Goal: Task Accomplishment & Management: Complete application form

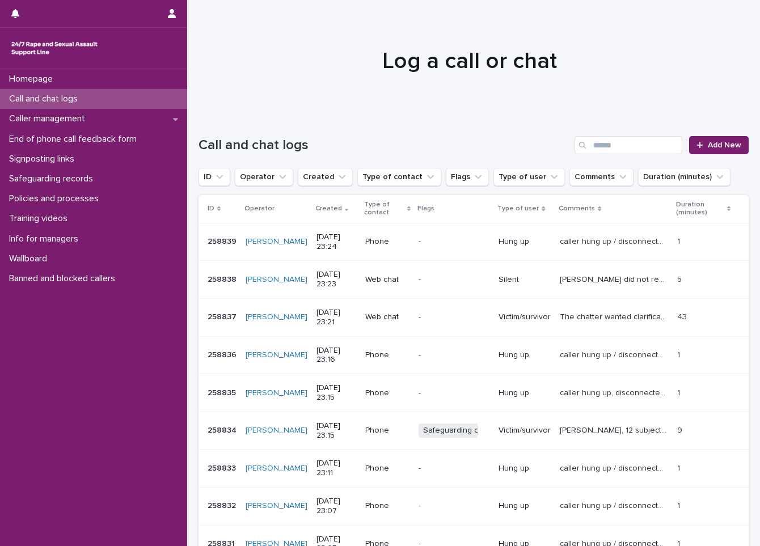
click at [115, 102] on div "Call and chat logs" at bounding box center [93, 99] width 187 height 20
click at [690, 152] on link "Add New" at bounding box center [719, 145] width 60 height 18
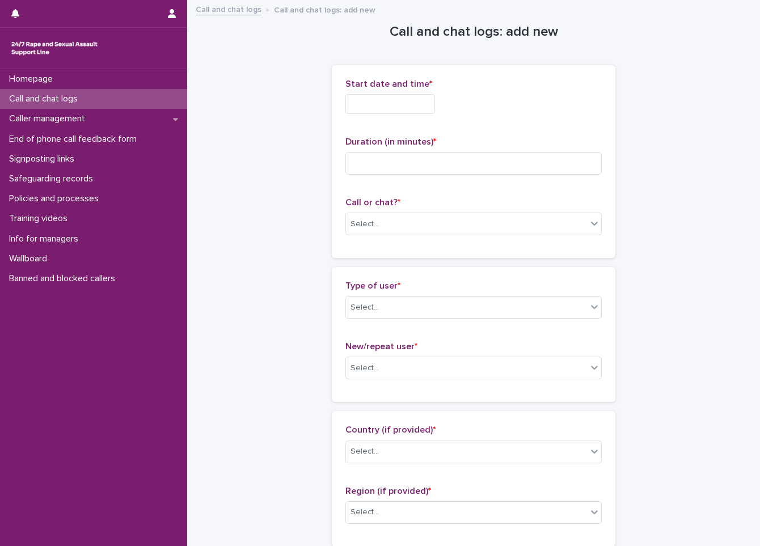
click at [359, 98] on input "text" at bounding box center [390, 104] width 90 height 20
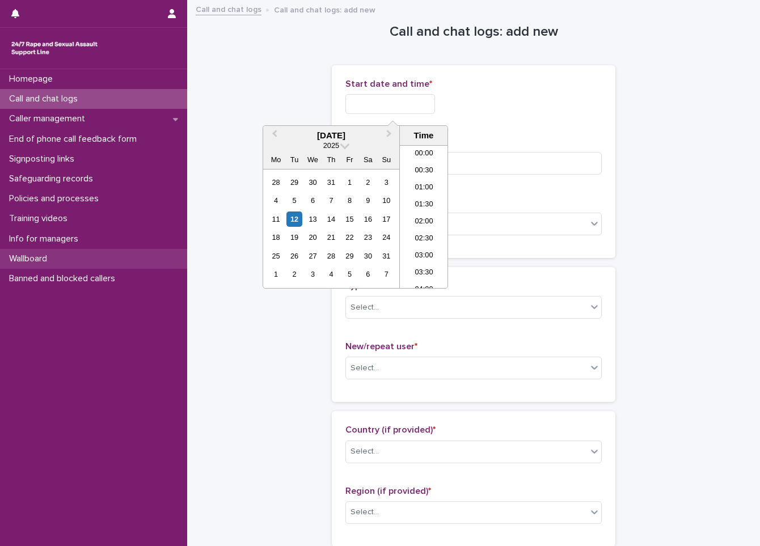
scroll to position [674, 0]
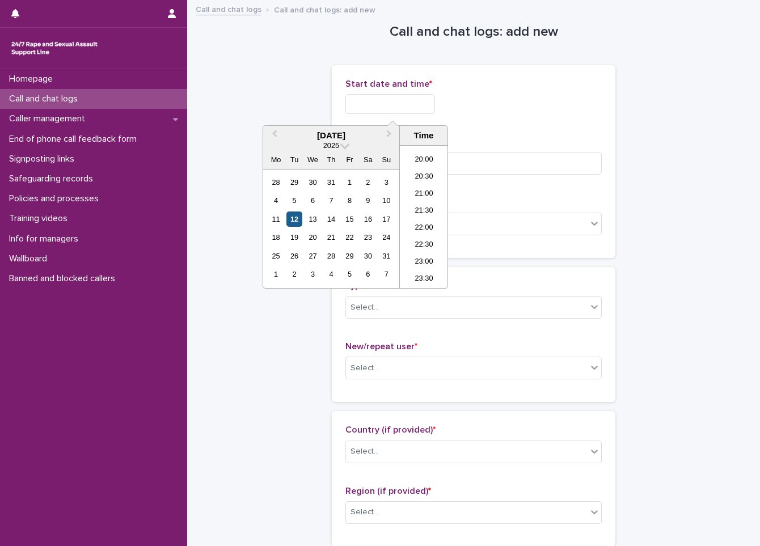
click at [287, 218] on div "12" at bounding box center [293, 218] width 15 height 15
click at [410, 233] on li "22:00" at bounding box center [424, 228] width 48 height 17
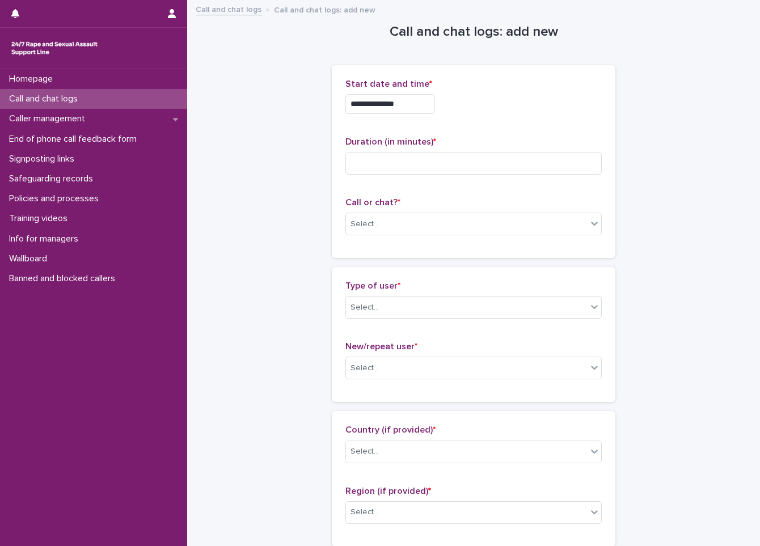
click at [422, 109] on input "**********" at bounding box center [390, 104] width 90 height 20
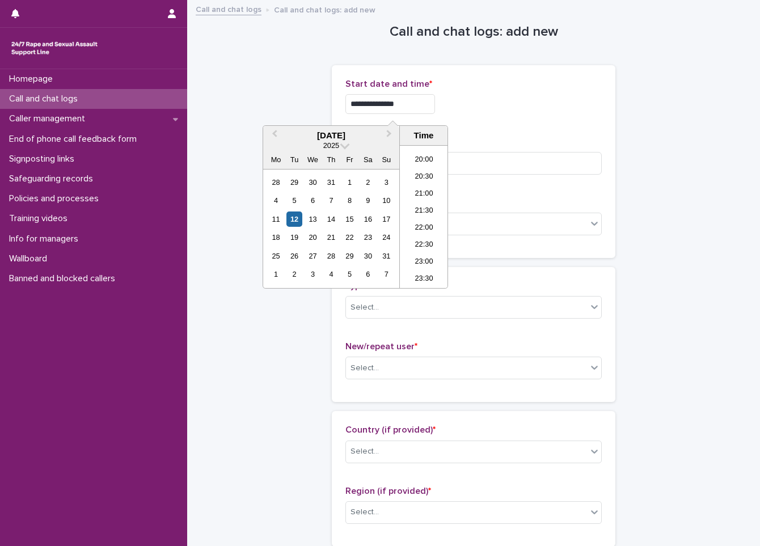
type input "**********"
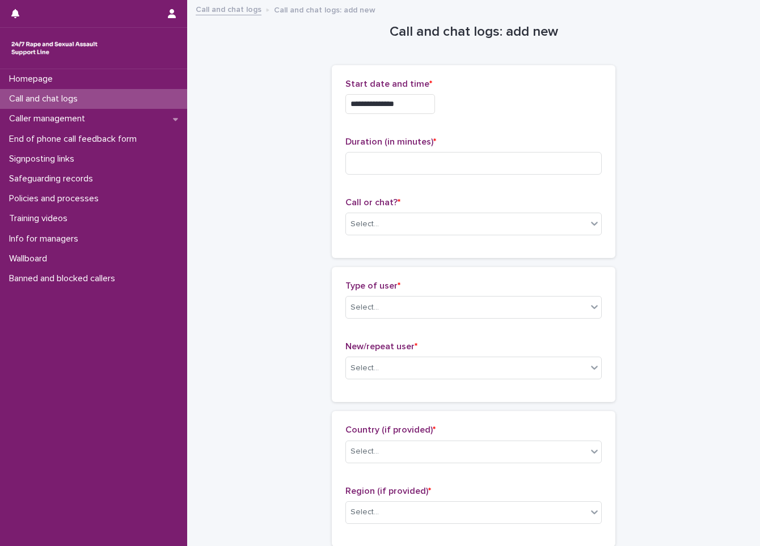
click at [520, 107] on div "**********" at bounding box center [473, 104] width 256 height 20
click at [477, 164] on input at bounding box center [473, 163] width 256 height 23
click at [379, 174] on input at bounding box center [473, 163] width 256 height 23
type input "**"
click at [404, 223] on div "Select..." at bounding box center [466, 224] width 241 height 19
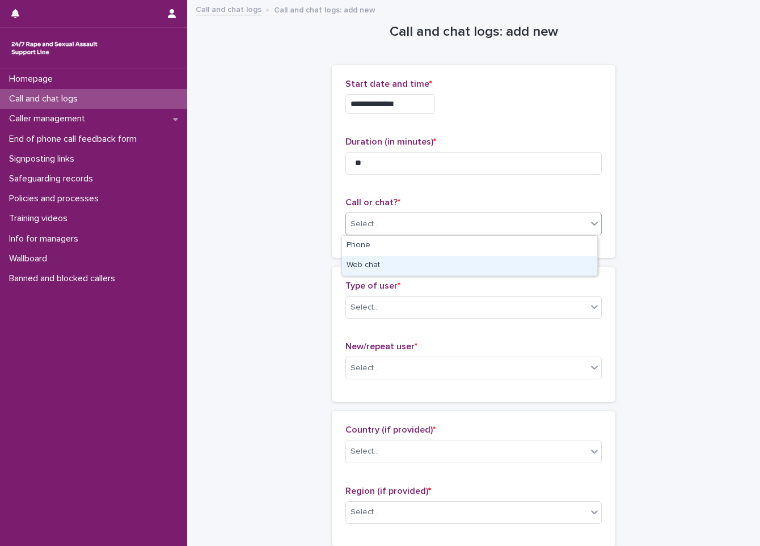
click at [396, 264] on div "Web chat" at bounding box center [469, 266] width 255 height 20
click at [402, 326] on div "Type of user * Select..." at bounding box center [473, 304] width 256 height 47
click at [402, 316] on div "Select..." at bounding box center [466, 307] width 241 height 19
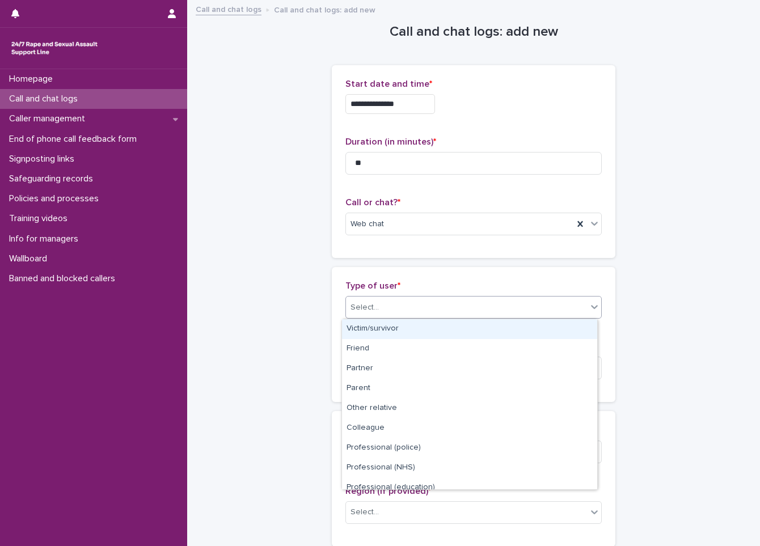
click at [394, 337] on div "Victim/survivor" at bounding box center [469, 329] width 255 height 20
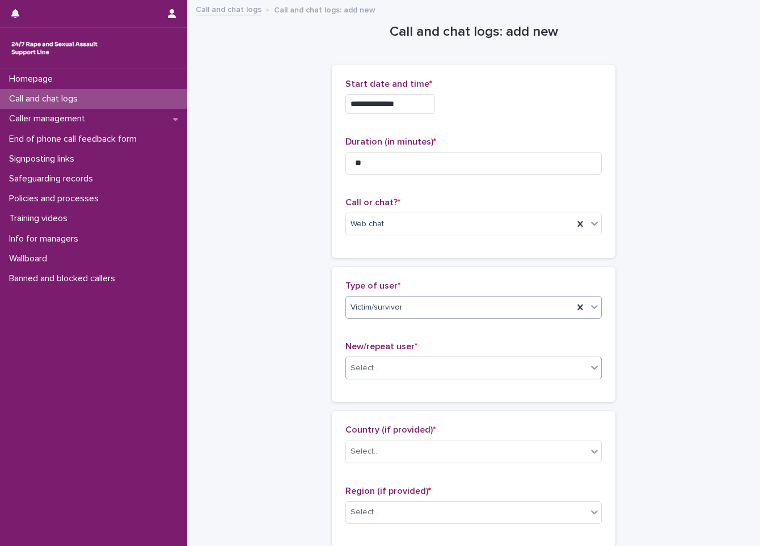
click at [409, 359] on div "Select..." at bounding box center [466, 368] width 241 height 19
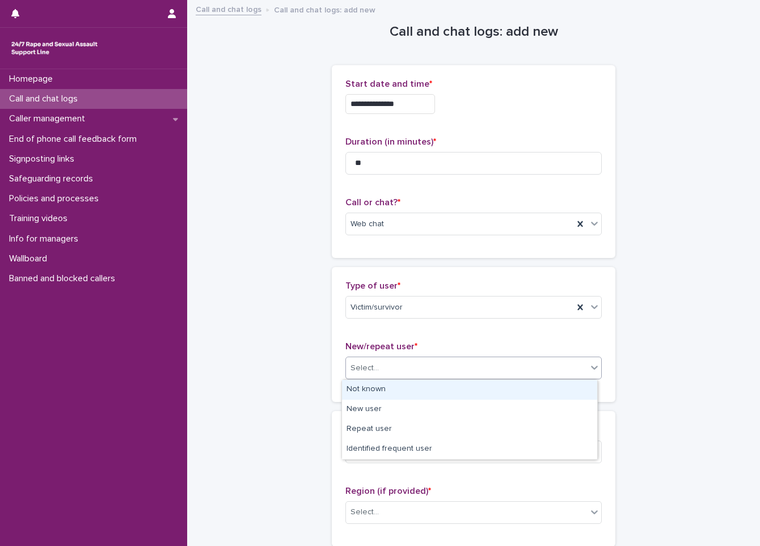
click at [395, 381] on div "Not known" at bounding box center [469, 390] width 255 height 20
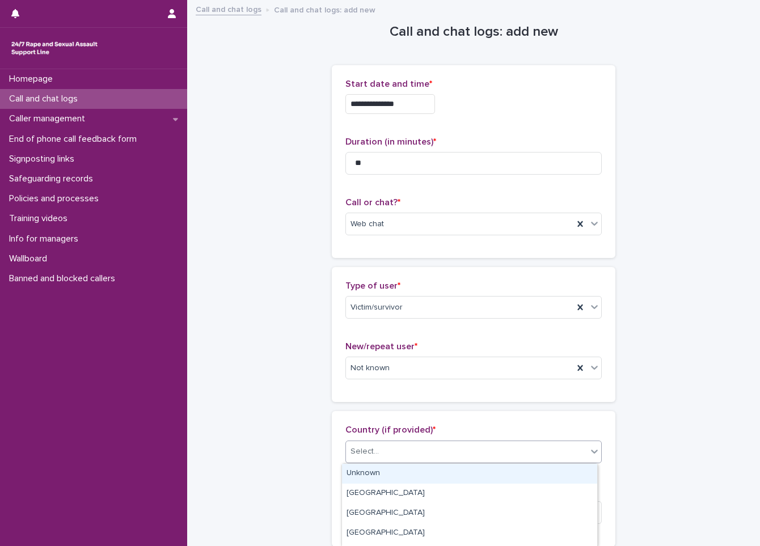
click at [368, 455] on div "Select..." at bounding box center [364, 452] width 28 height 12
click at [366, 480] on div "Unknown" at bounding box center [469, 474] width 255 height 20
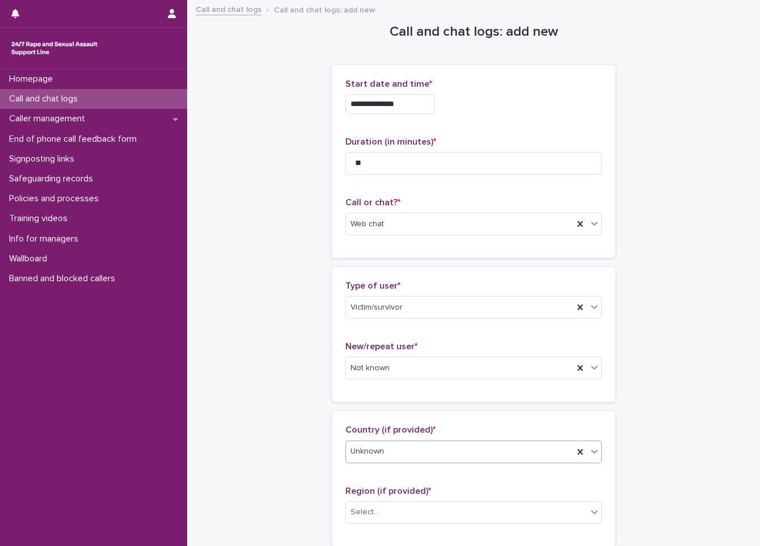
scroll to position [227, 0]
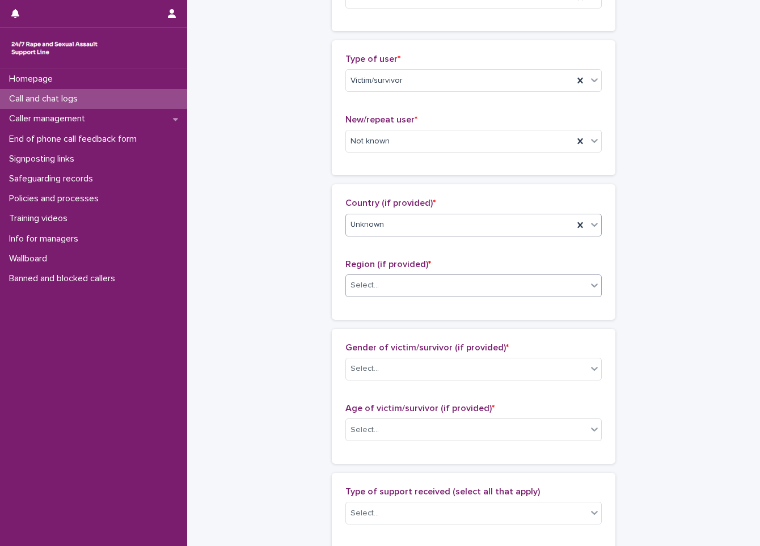
click at [376, 296] on div "Select..." at bounding box center [473, 285] width 256 height 23
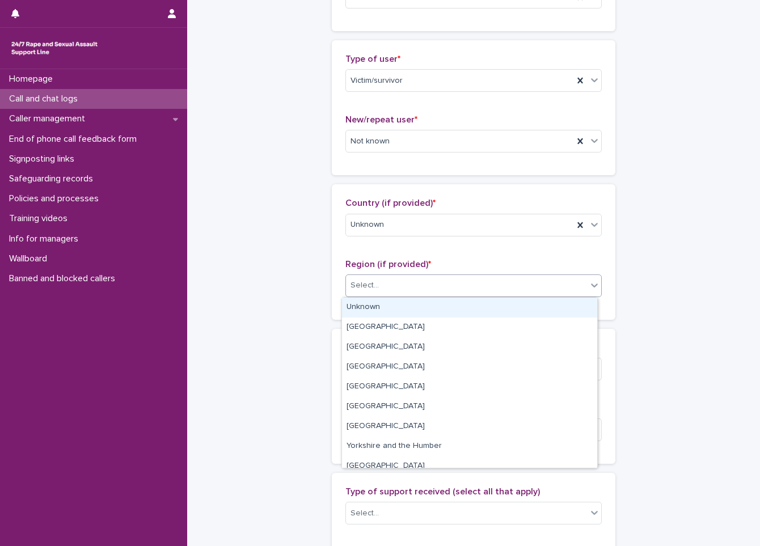
click at [374, 308] on div "Unknown" at bounding box center [469, 308] width 255 height 20
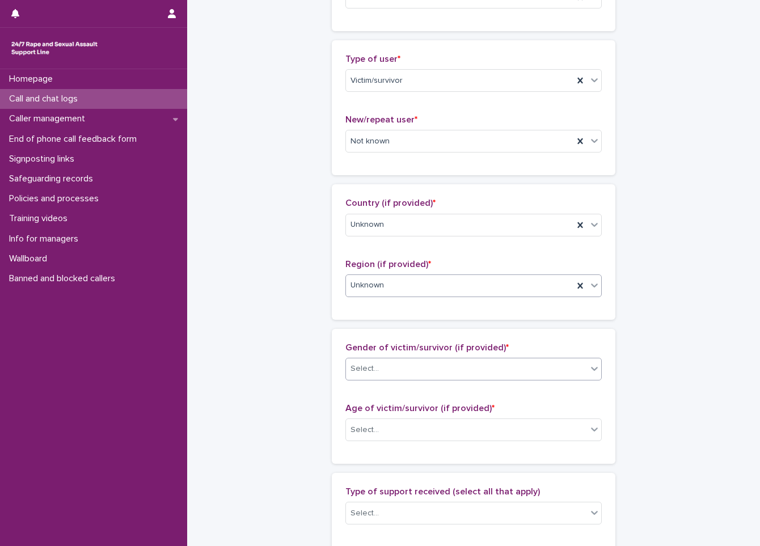
click at [402, 374] on div "Select..." at bounding box center [466, 368] width 241 height 19
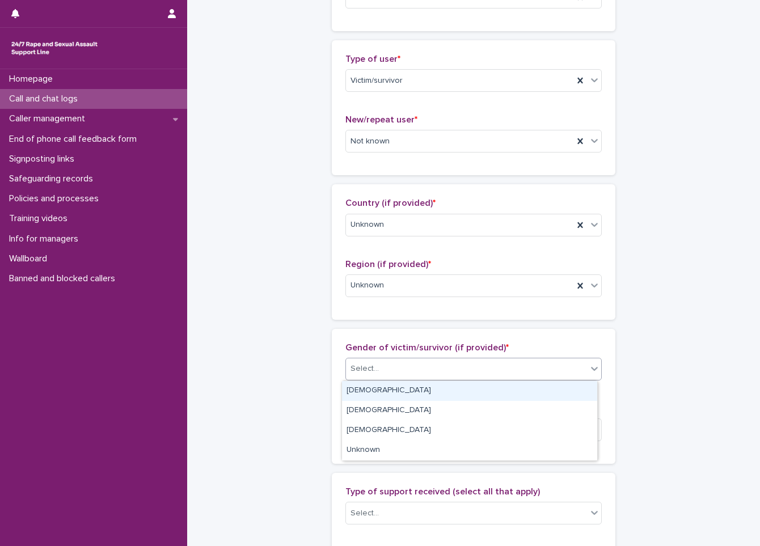
click at [397, 387] on div "[DEMOGRAPHIC_DATA]" at bounding box center [469, 391] width 255 height 20
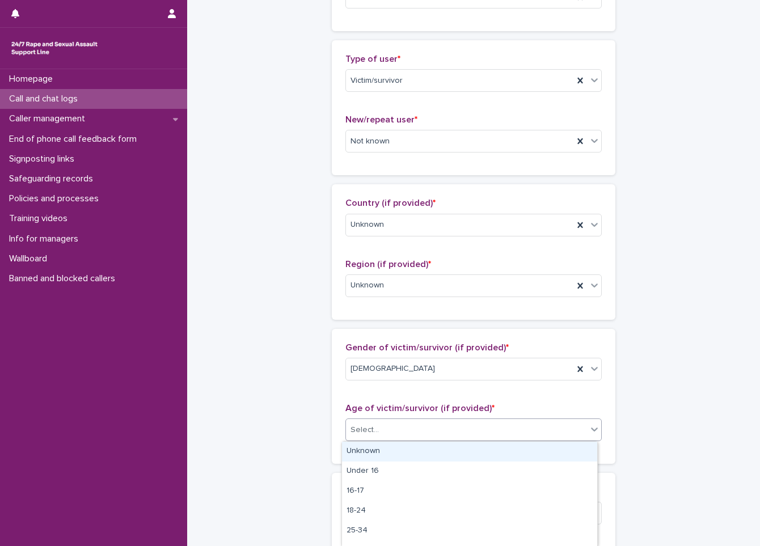
click at [386, 433] on div "Select..." at bounding box center [466, 430] width 241 height 19
click at [377, 453] on div "Unknown" at bounding box center [469, 452] width 255 height 20
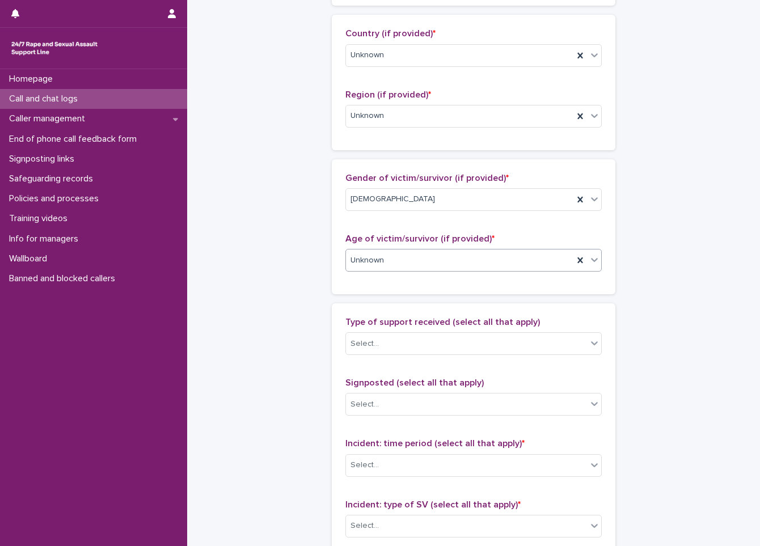
scroll to position [454, 0]
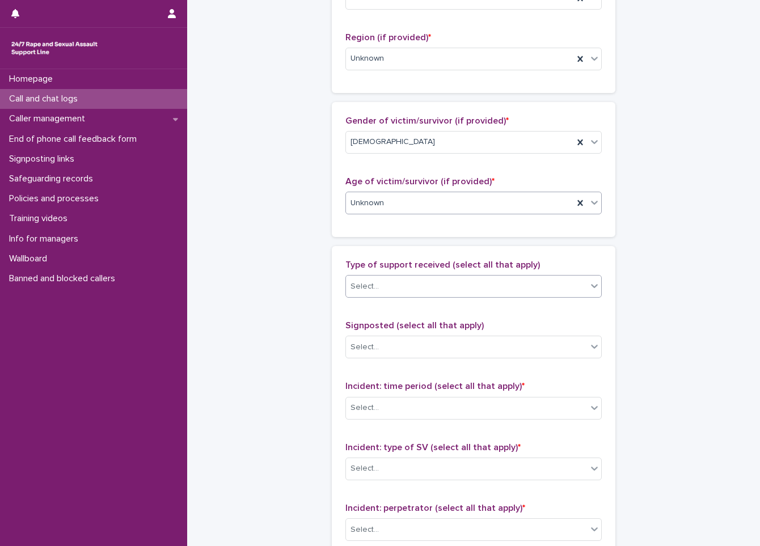
click at [400, 292] on div "Select..." at bounding box center [466, 286] width 241 height 19
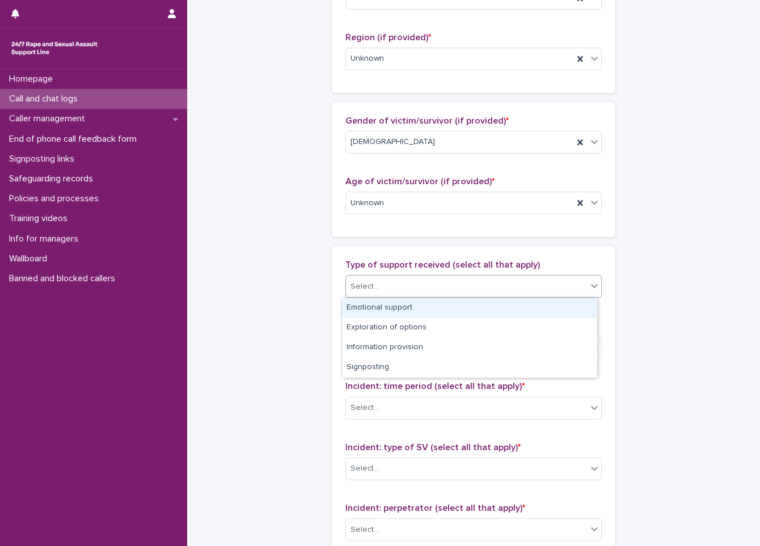
click at [402, 309] on div "Emotional support" at bounding box center [469, 308] width 255 height 20
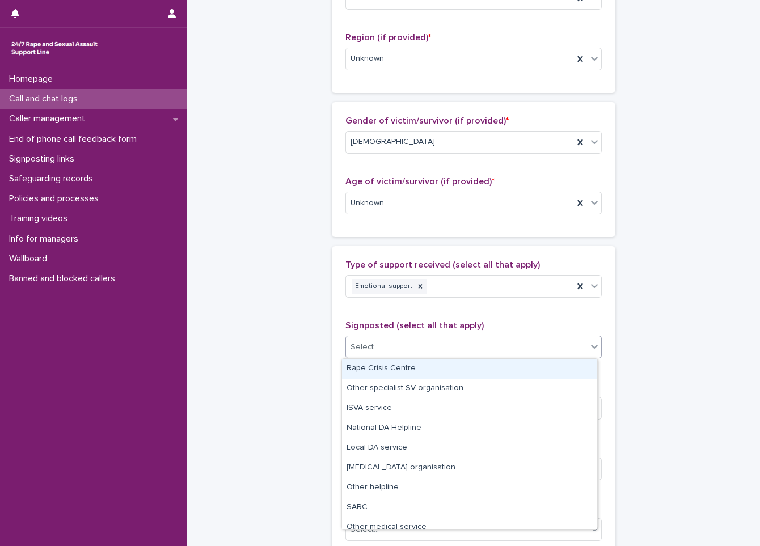
click at [406, 354] on div "Select..." at bounding box center [466, 347] width 241 height 19
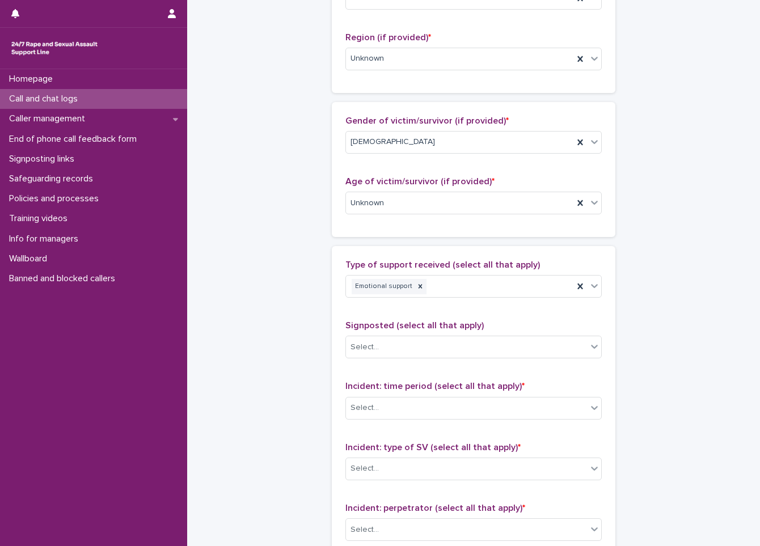
click at [273, 364] on div "**********" at bounding box center [473, 161] width 550 height 1227
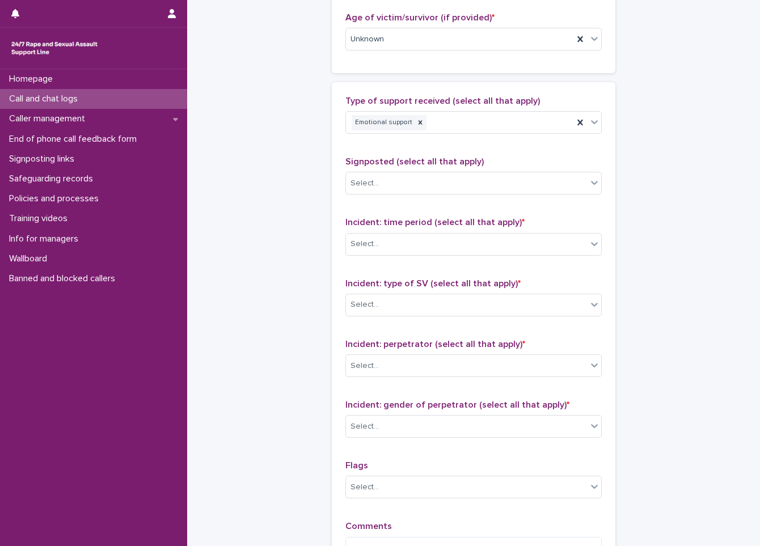
scroll to position [624, 0]
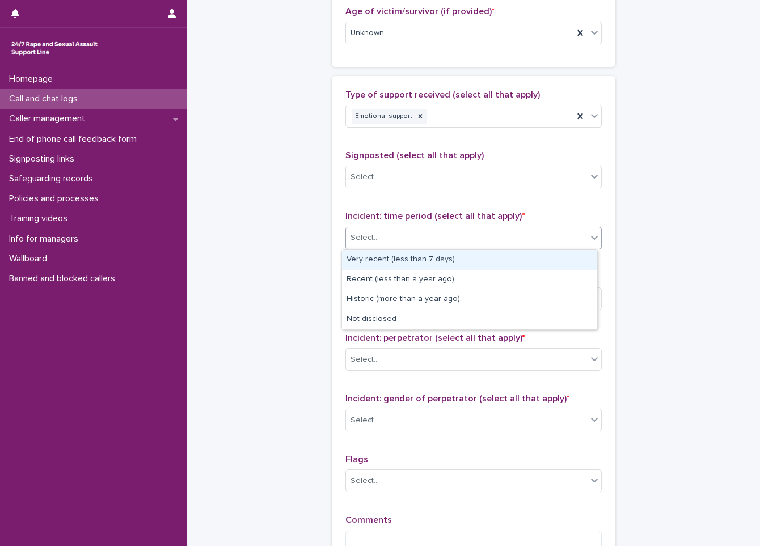
click at [390, 242] on div "Select..." at bounding box center [466, 237] width 241 height 19
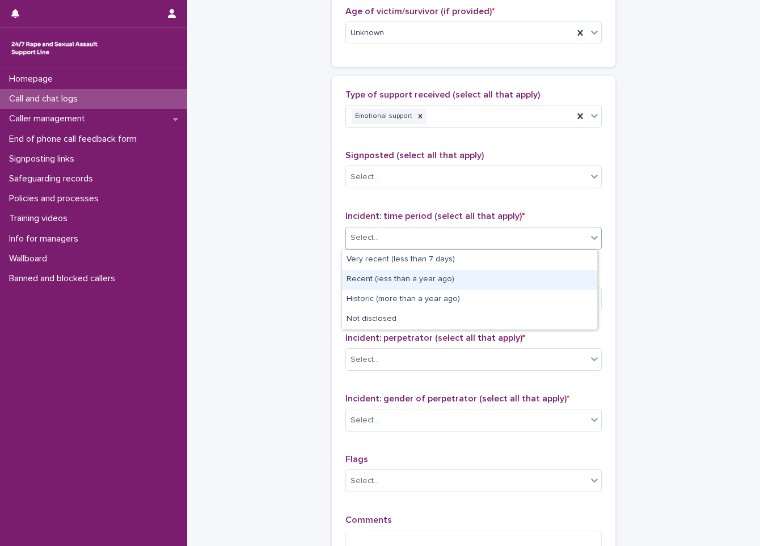
drag, startPoint x: 367, startPoint y: 269, endPoint x: 361, endPoint y: 281, distance: 13.4
click at [361, 281] on div "Recent (less than a year ago)" at bounding box center [469, 280] width 255 height 20
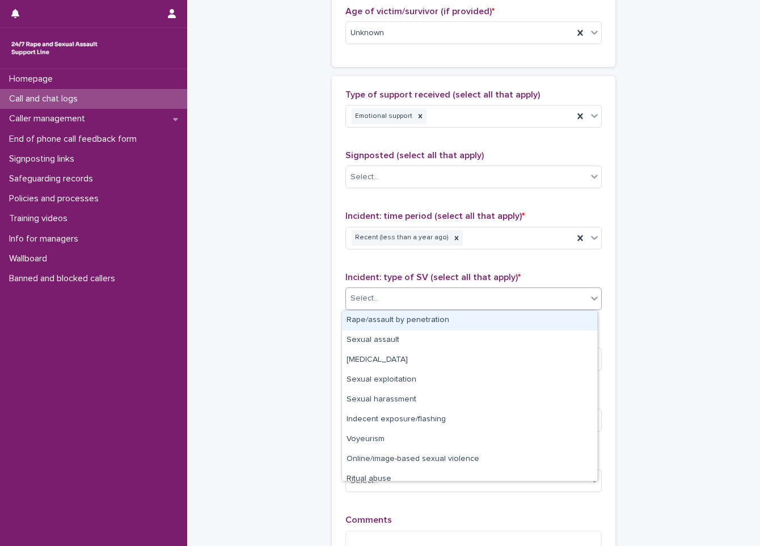
click at [372, 303] on div "Select..." at bounding box center [364, 299] width 28 height 12
click at [357, 322] on div "Rape/assault by penetration" at bounding box center [469, 321] width 255 height 20
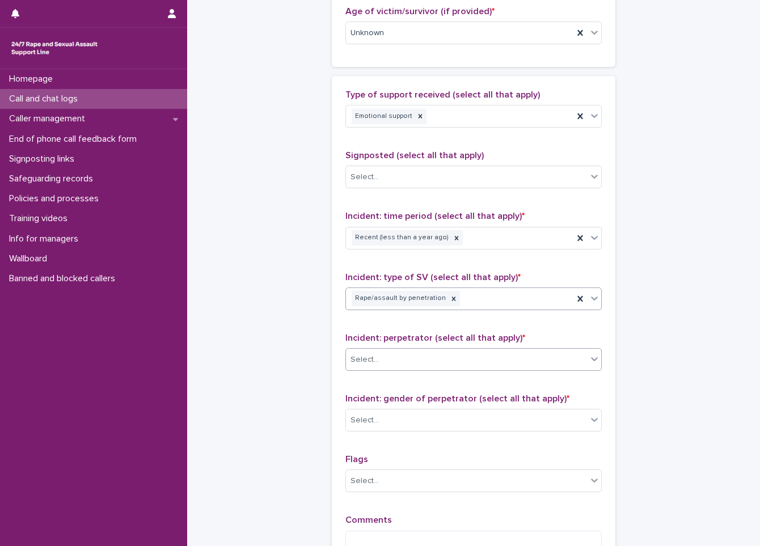
click at [358, 360] on div "Select..." at bounding box center [364, 360] width 28 height 12
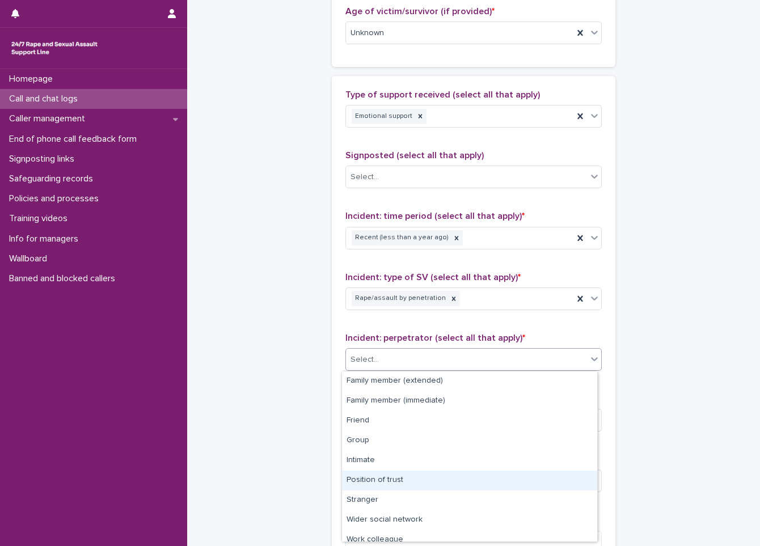
scroll to position [48, 0]
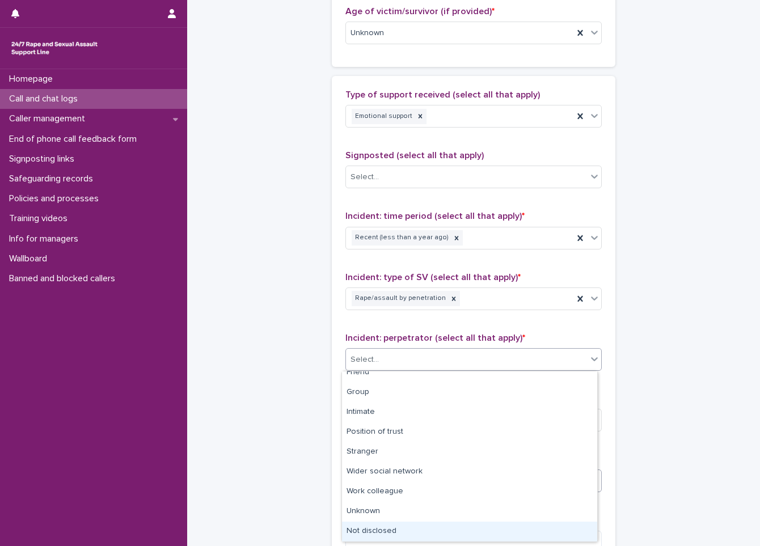
click at [411, 523] on div "Not disclosed" at bounding box center [469, 532] width 255 height 20
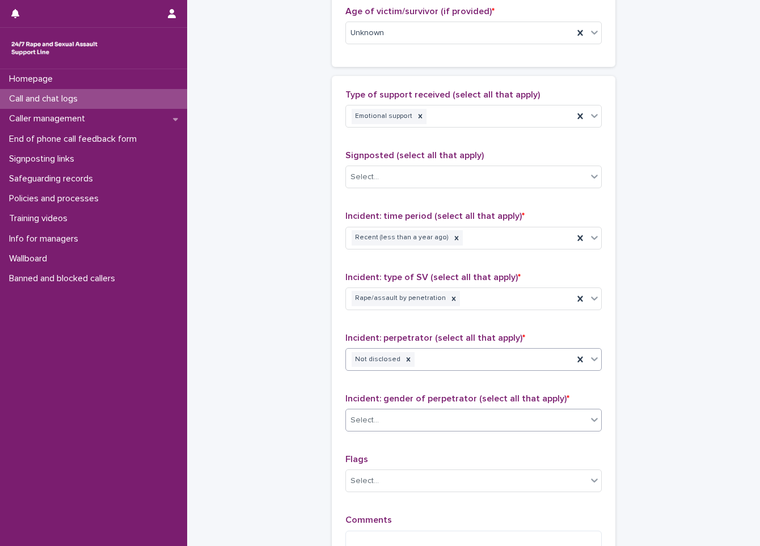
click at [430, 420] on div "Select..." at bounding box center [466, 420] width 241 height 19
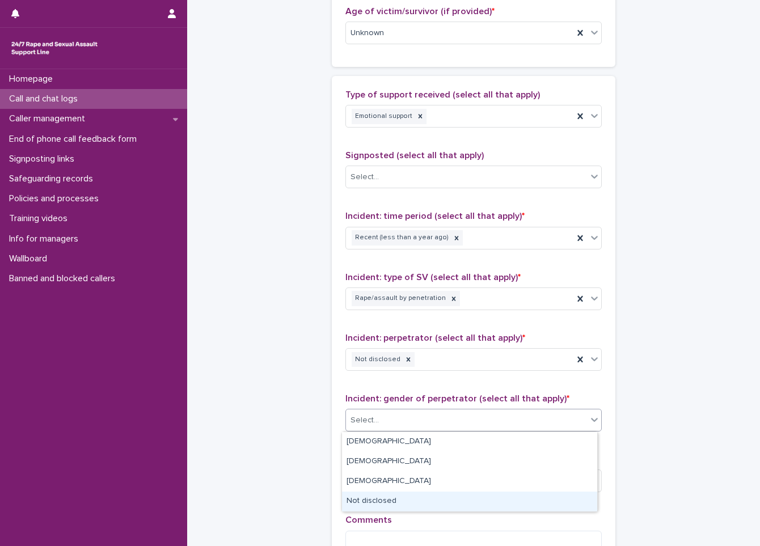
click at [406, 501] on div "Not disclosed" at bounding box center [469, 501] width 255 height 20
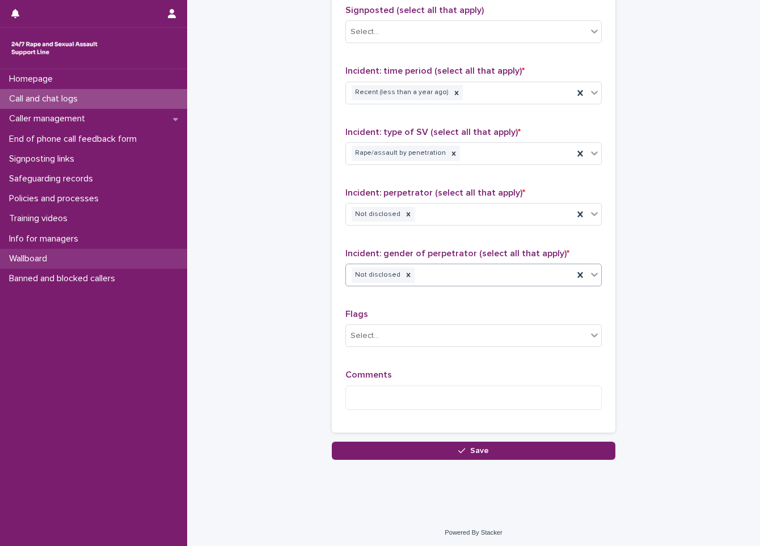
scroll to position [771, 0]
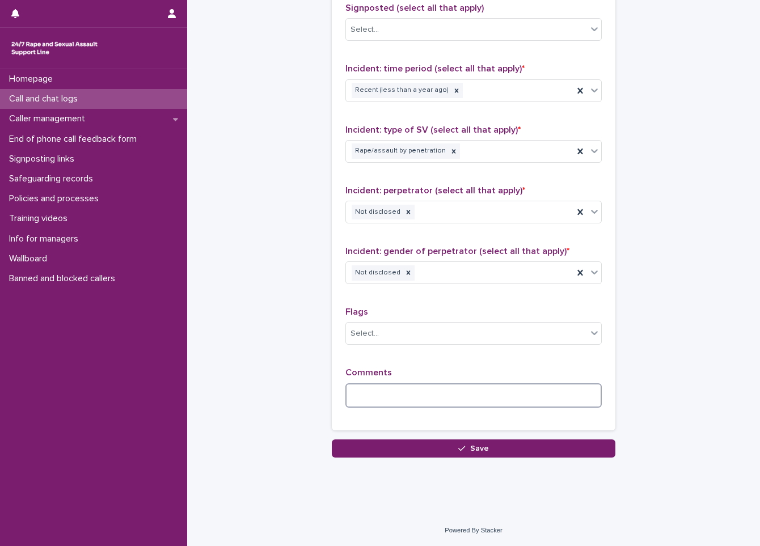
click at [454, 396] on textarea at bounding box center [473, 395] width 256 height 24
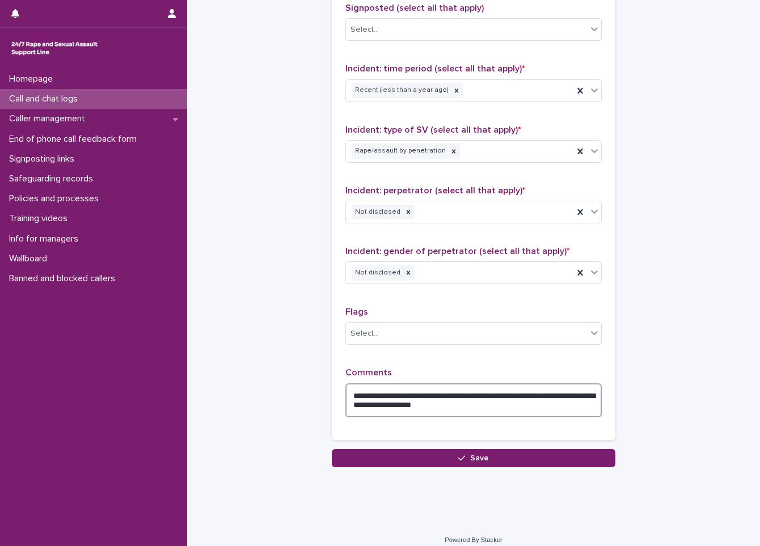
type textarea "**********"
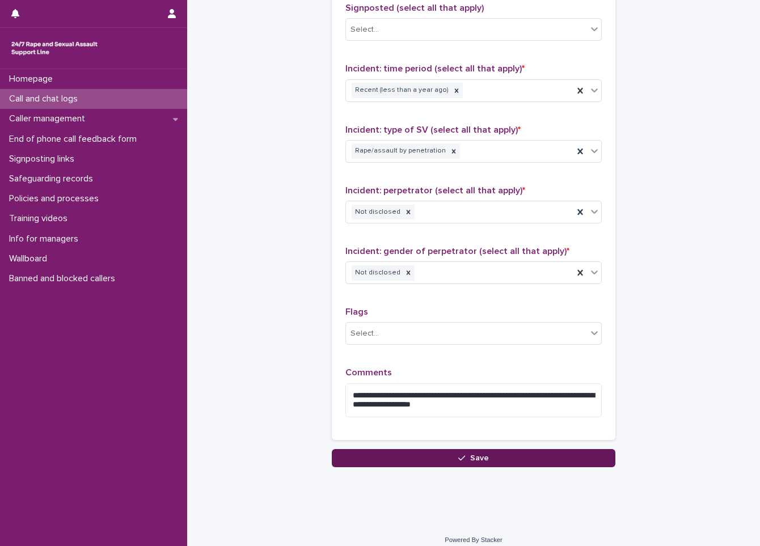
click at [385, 459] on button "Save" at bounding box center [473, 458] width 283 height 18
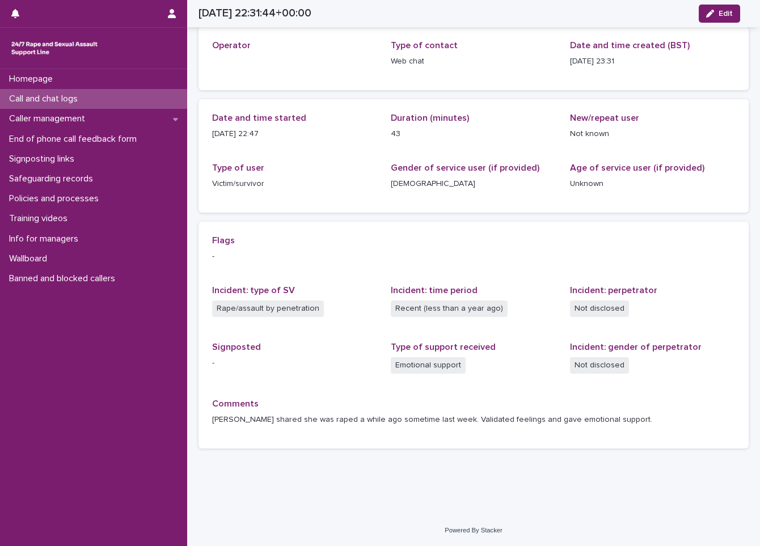
scroll to position [56, 0]
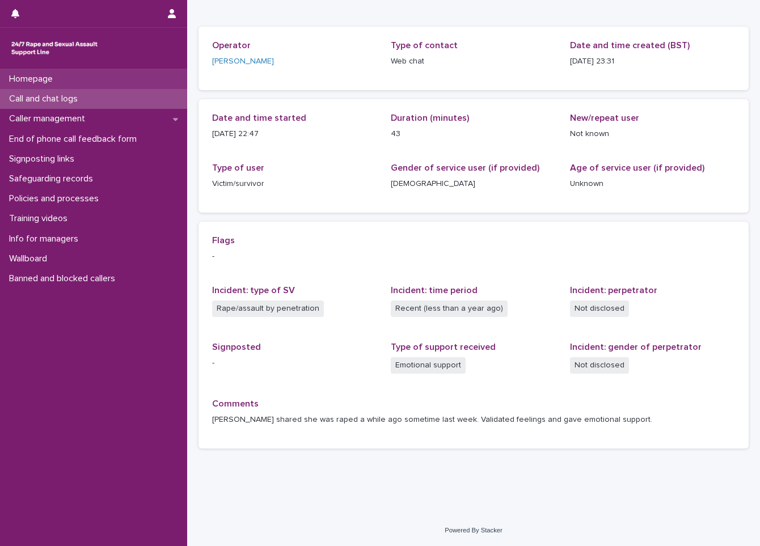
click at [104, 76] on div "Homepage" at bounding box center [93, 79] width 187 height 20
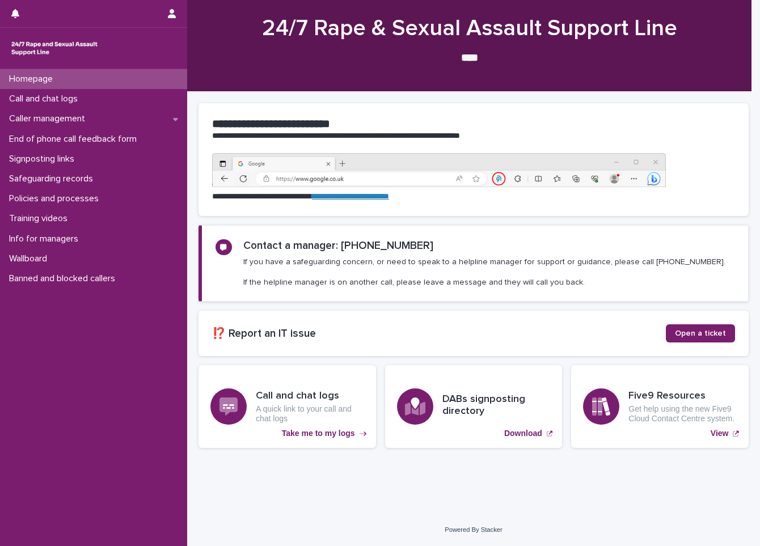
click at [104, 76] on div "Homepage" at bounding box center [93, 79] width 187 height 20
